Goal: Use online tool/utility: Utilize a website feature to perform a specific function

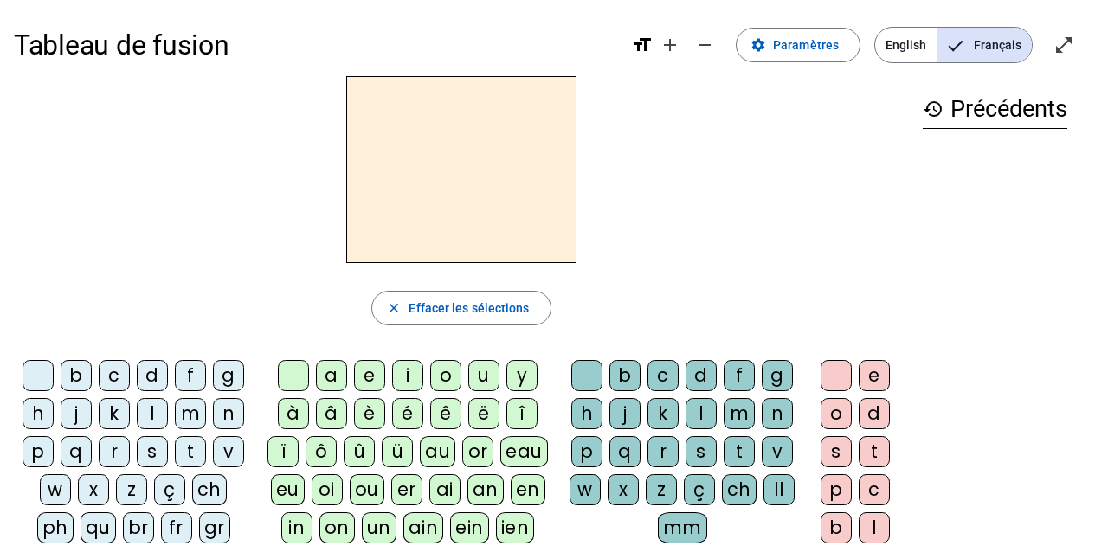
click at [191, 374] on div "f" at bounding box center [190, 375] width 31 height 31
click at [409, 374] on div "i" at bounding box center [407, 375] width 31 height 31
click at [691, 419] on div "l" at bounding box center [701, 413] width 31 height 31
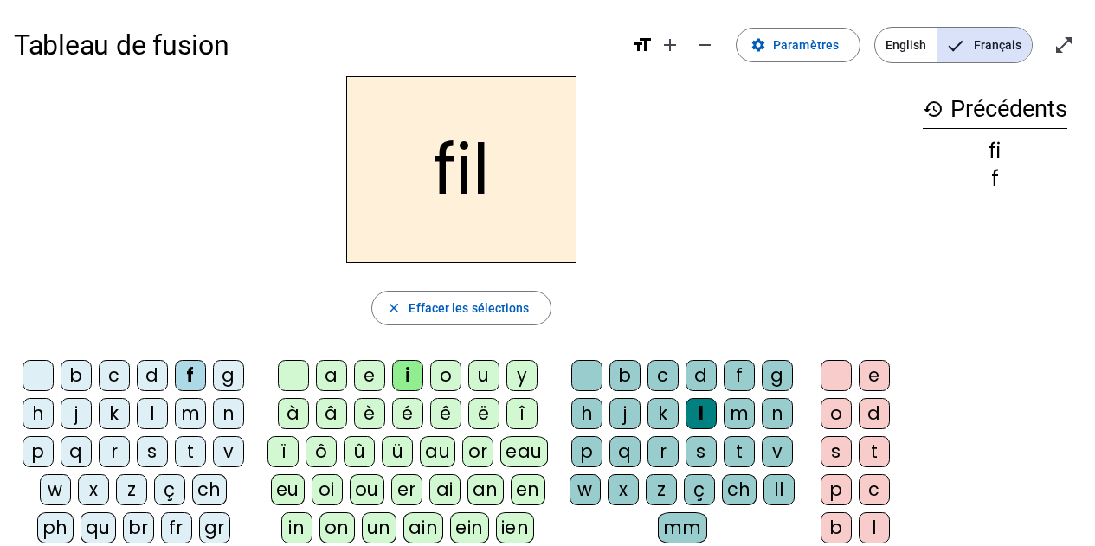
click at [195, 412] on div "m" at bounding box center [190, 413] width 31 height 31
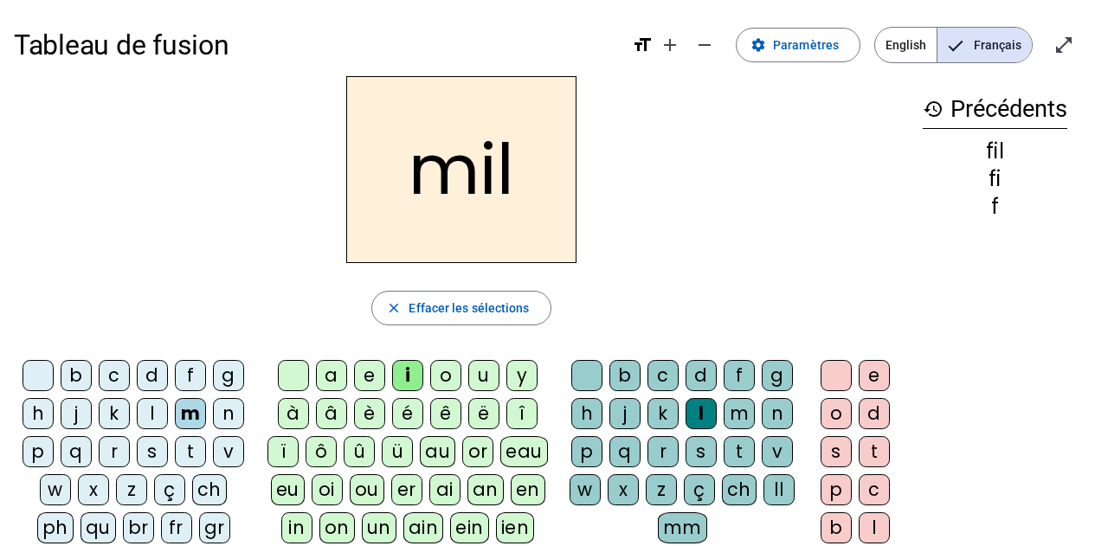
click at [338, 377] on div "a" at bounding box center [331, 375] width 31 height 31
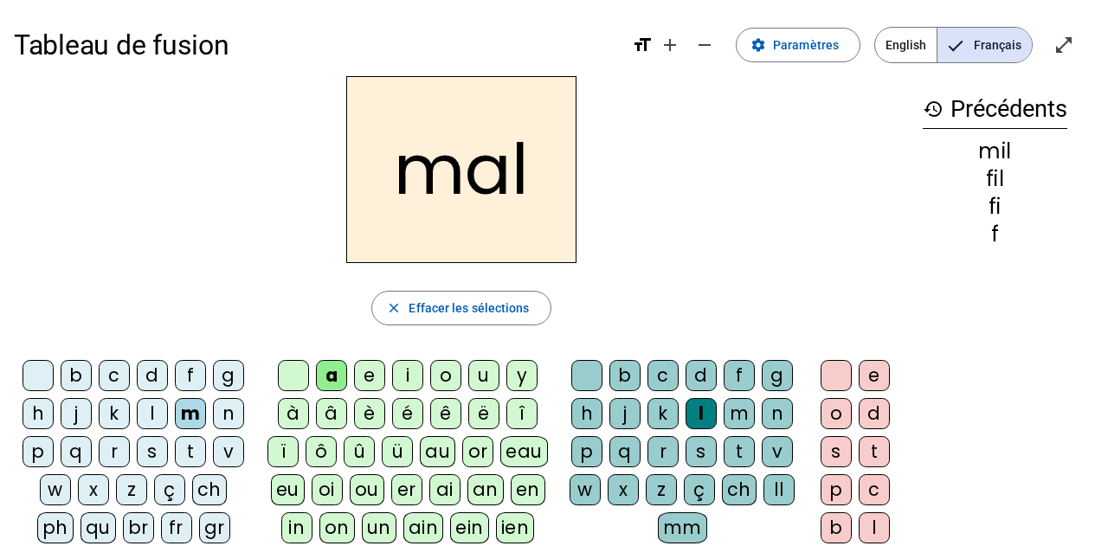
click at [229, 457] on div "v" at bounding box center [228, 451] width 31 height 31
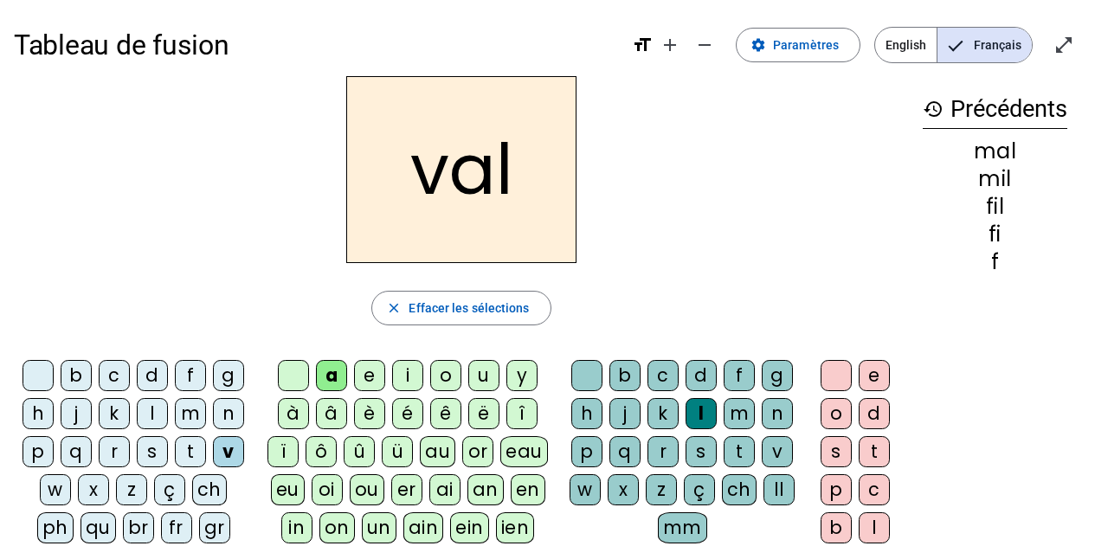
click at [588, 367] on div at bounding box center [586, 375] width 31 height 31
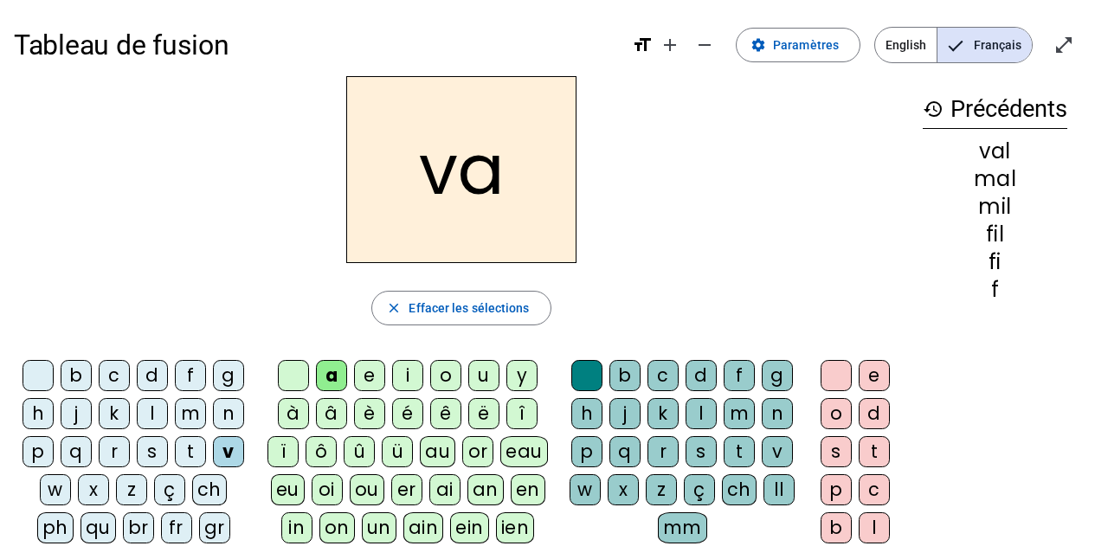
click at [187, 409] on div "m" at bounding box center [190, 413] width 31 height 31
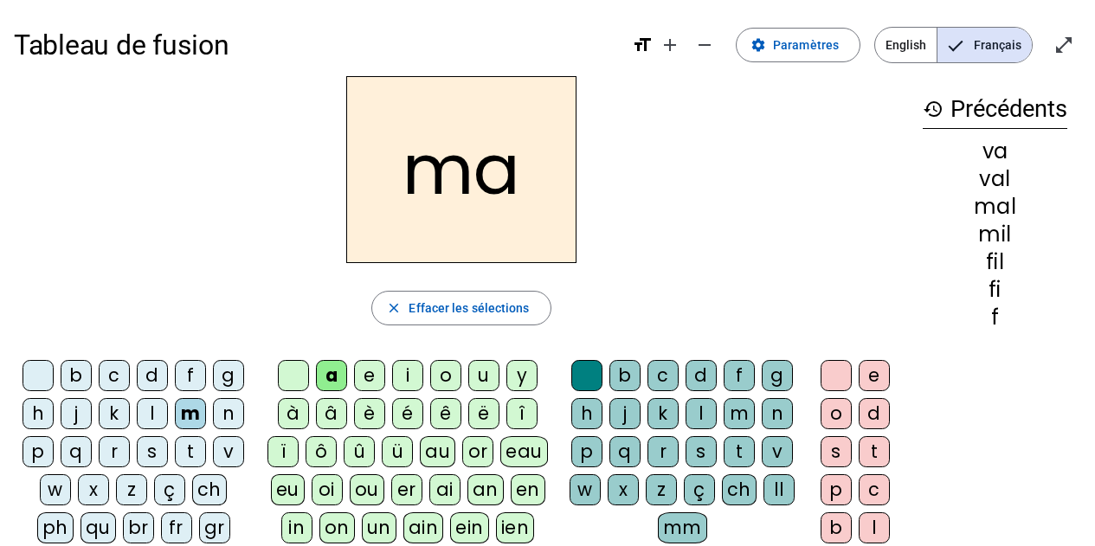
click at [194, 458] on div "t" at bounding box center [190, 451] width 31 height 31
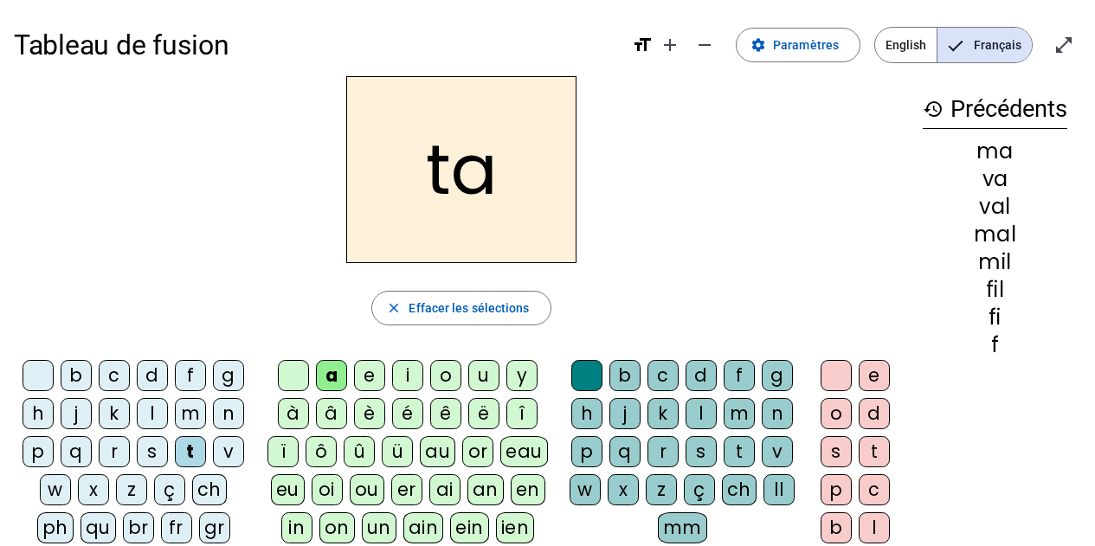
click at [141, 445] on div "s" at bounding box center [152, 451] width 31 height 31
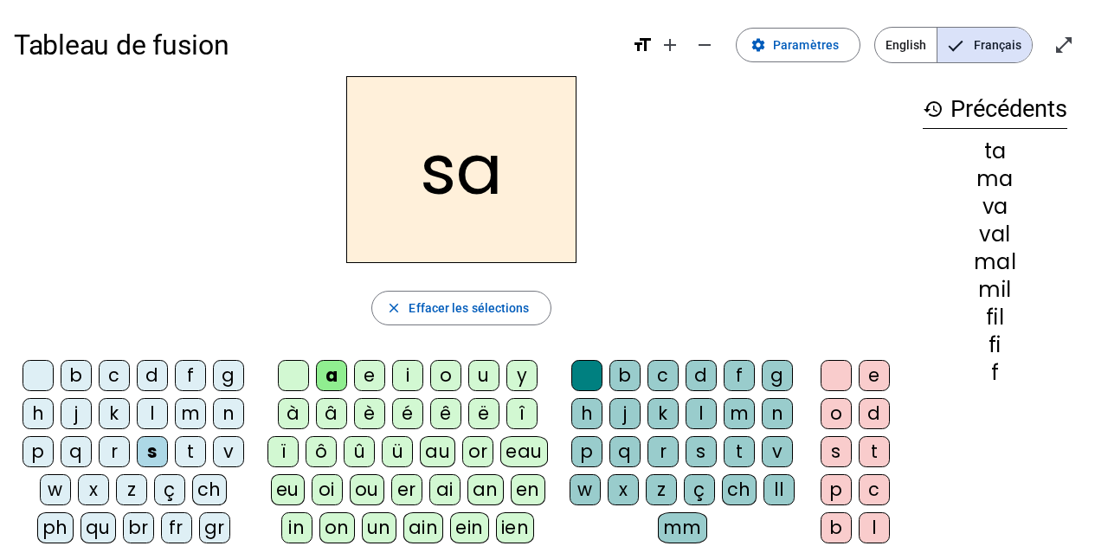
click at [666, 375] on div "c" at bounding box center [663, 375] width 31 height 31
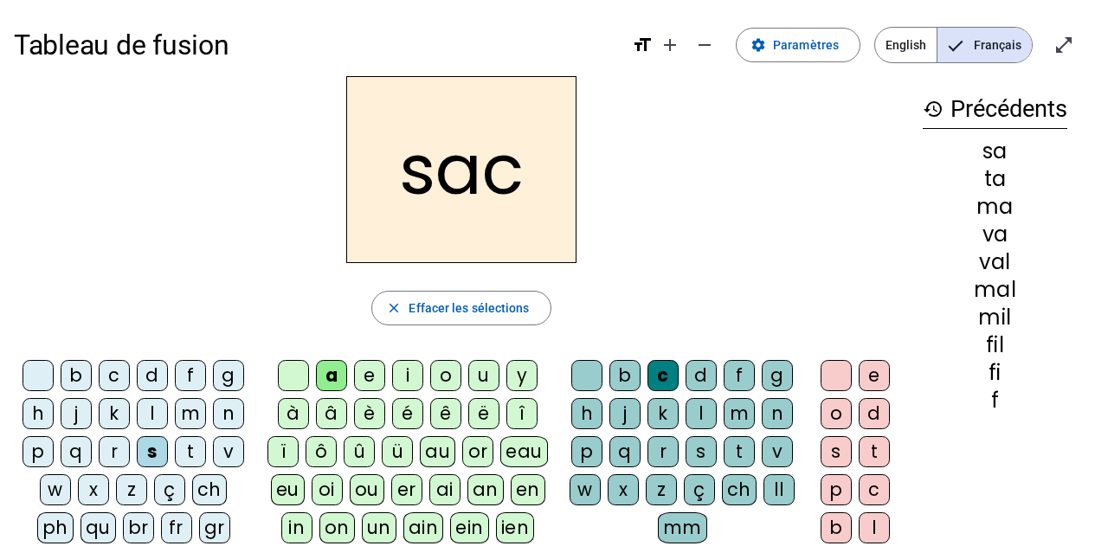
click at [149, 417] on div "l" at bounding box center [152, 413] width 31 height 31
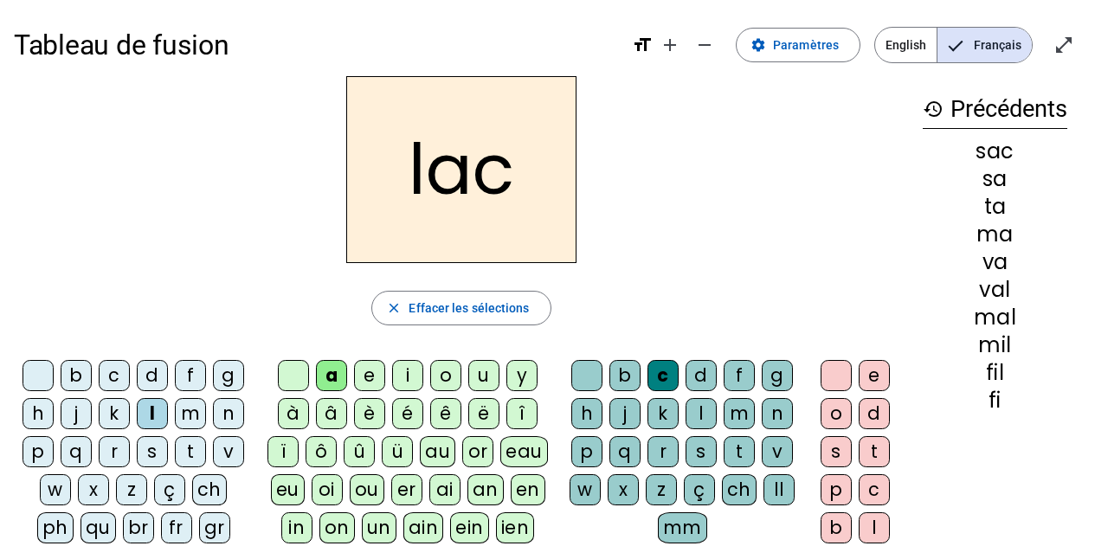
click at [197, 448] on div "t" at bounding box center [190, 451] width 31 height 31
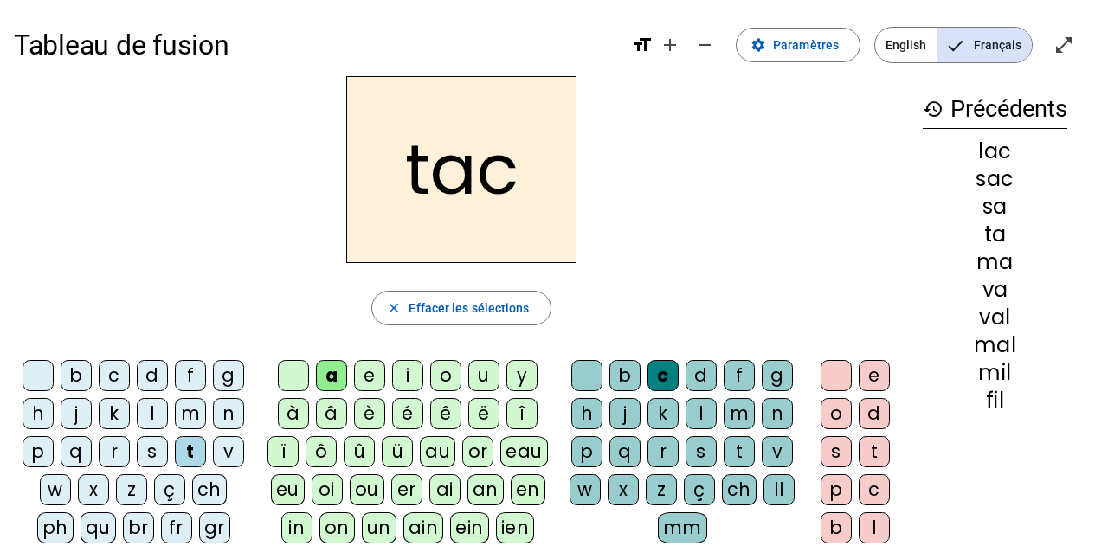
click at [402, 384] on div "i" at bounding box center [407, 375] width 31 height 31
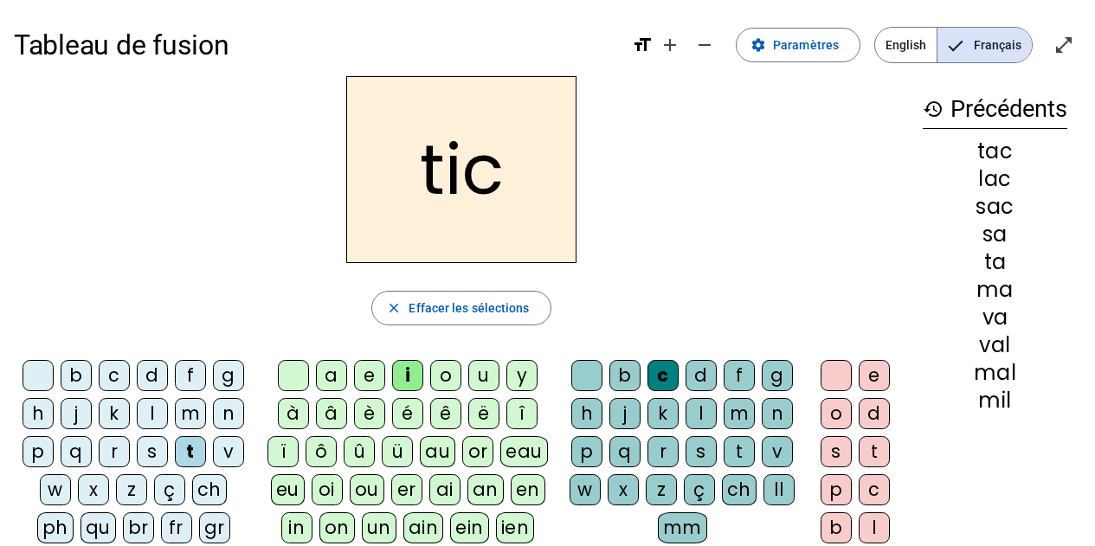
click at [42, 456] on div "p" at bounding box center [38, 451] width 31 height 31
